Goal: Check status

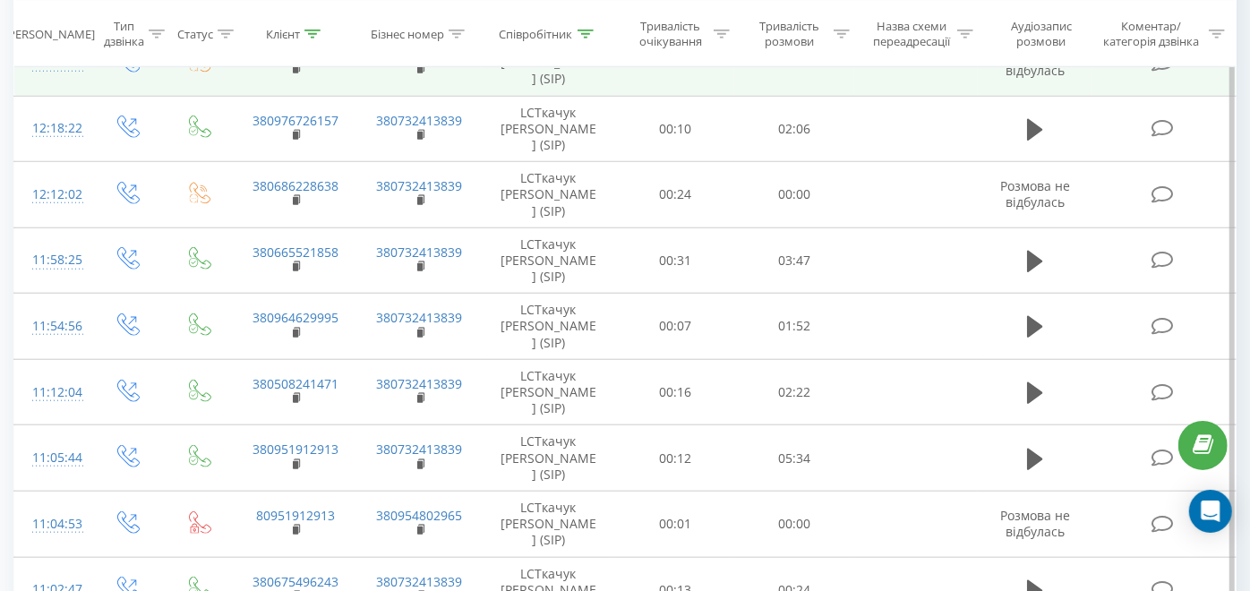
scroll to position [100, 0]
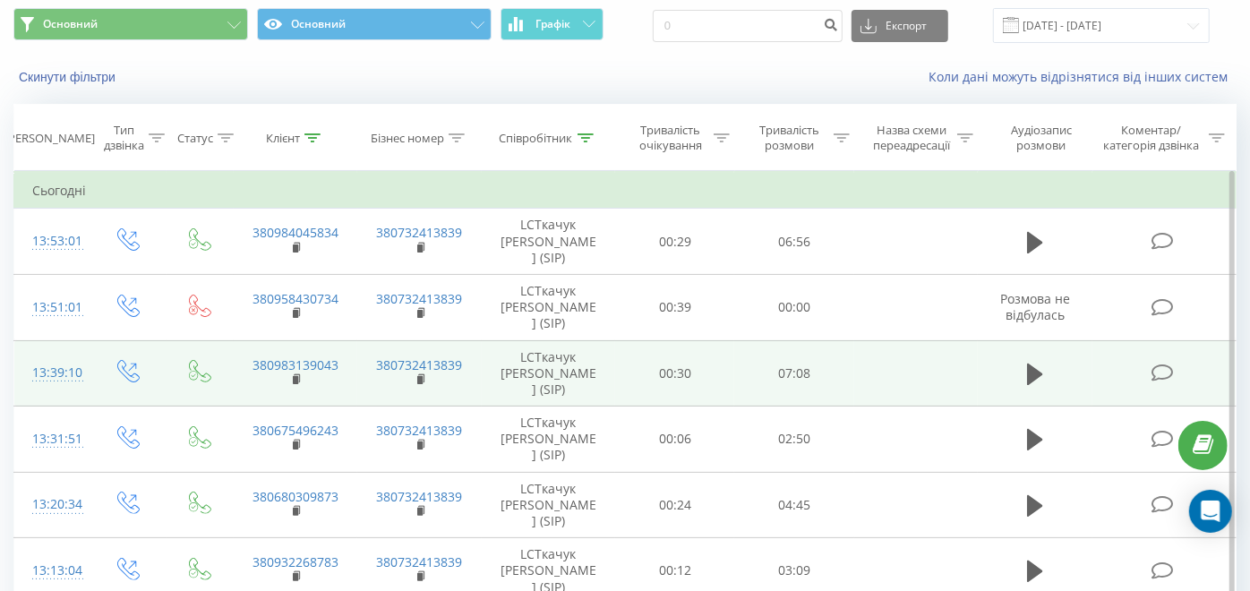
scroll to position [99, 0]
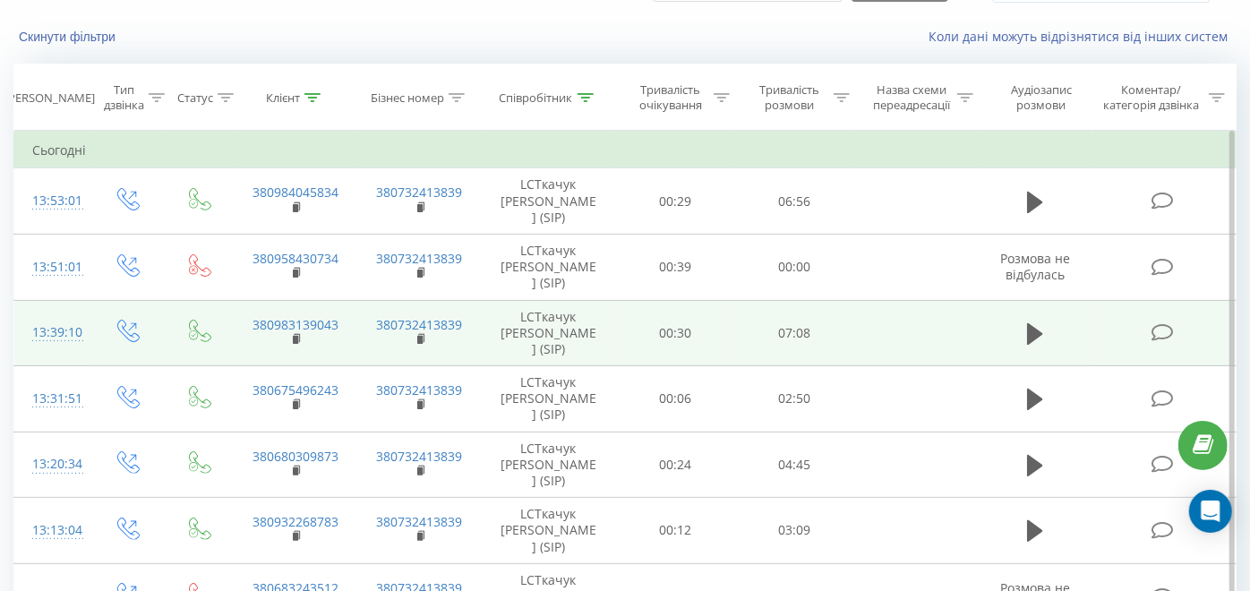
drag, startPoint x: 297, startPoint y: 380, endPoint x: 314, endPoint y: 381, distance: 17.0
click at [297, 344] on rect at bounding box center [295, 340] width 5 height 8
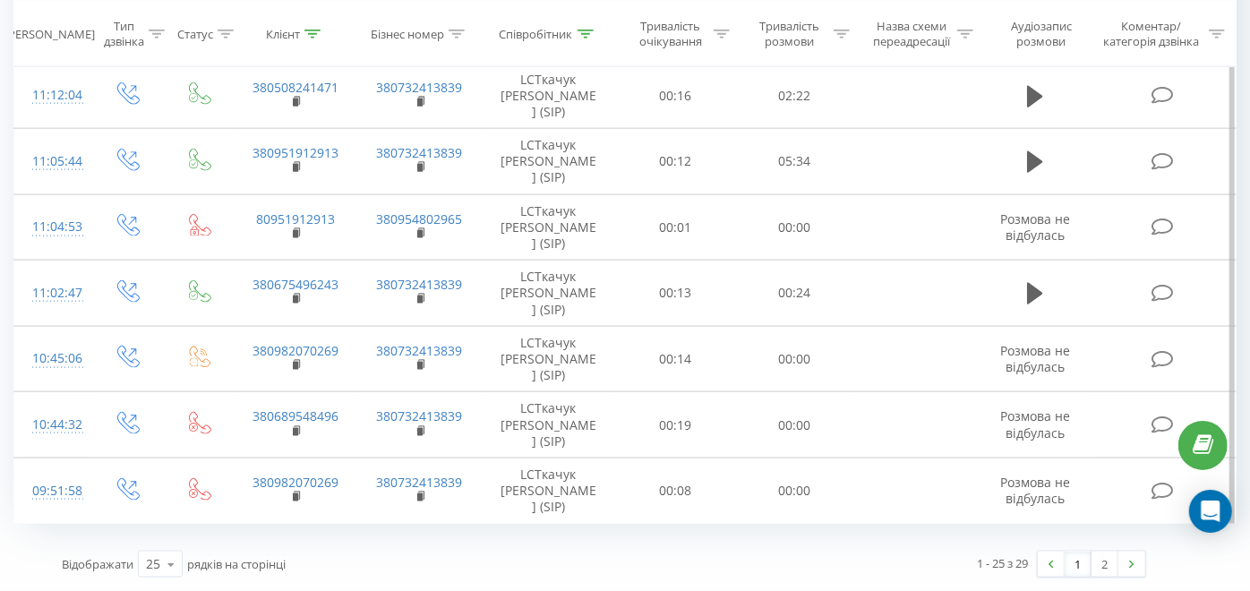
scroll to position [1791, 0]
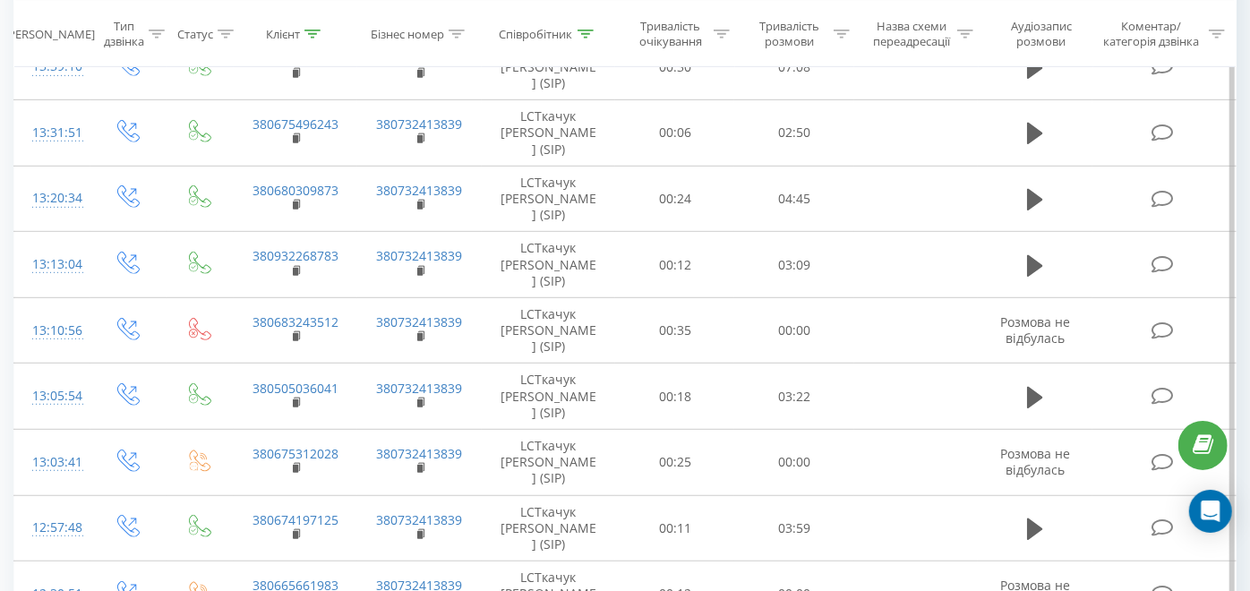
scroll to position [1, 0]
